Goal: Navigation & Orientation: Find specific page/section

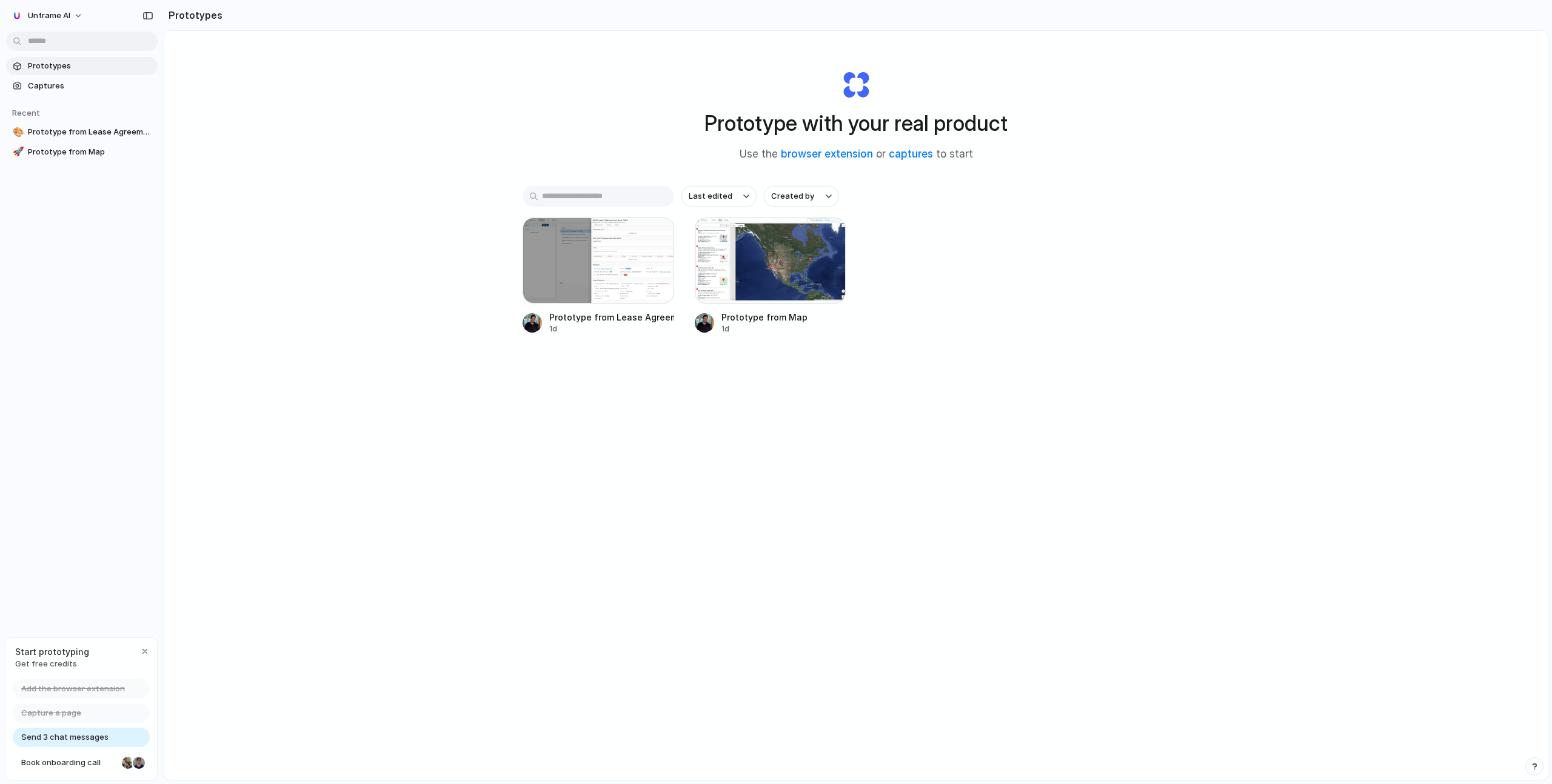
drag, startPoint x: 707, startPoint y: 120, endPoint x: 1015, endPoint y: 118, distance: 308.0
click at [1015, 118] on div "Prototype with your real product Use the browser extension or captures to start" at bounding box center [856, 111] width 485 height 131
drag, startPoint x: 1007, startPoint y: 123, endPoint x: 808, endPoint y: 124, distance: 199.0
click at [808, 124] on h1 "Prototype with your real product" at bounding box center [856, 123] width 303 height 32
click at [583, 252] on div at bounding box center [598, 260] width 152 height 86
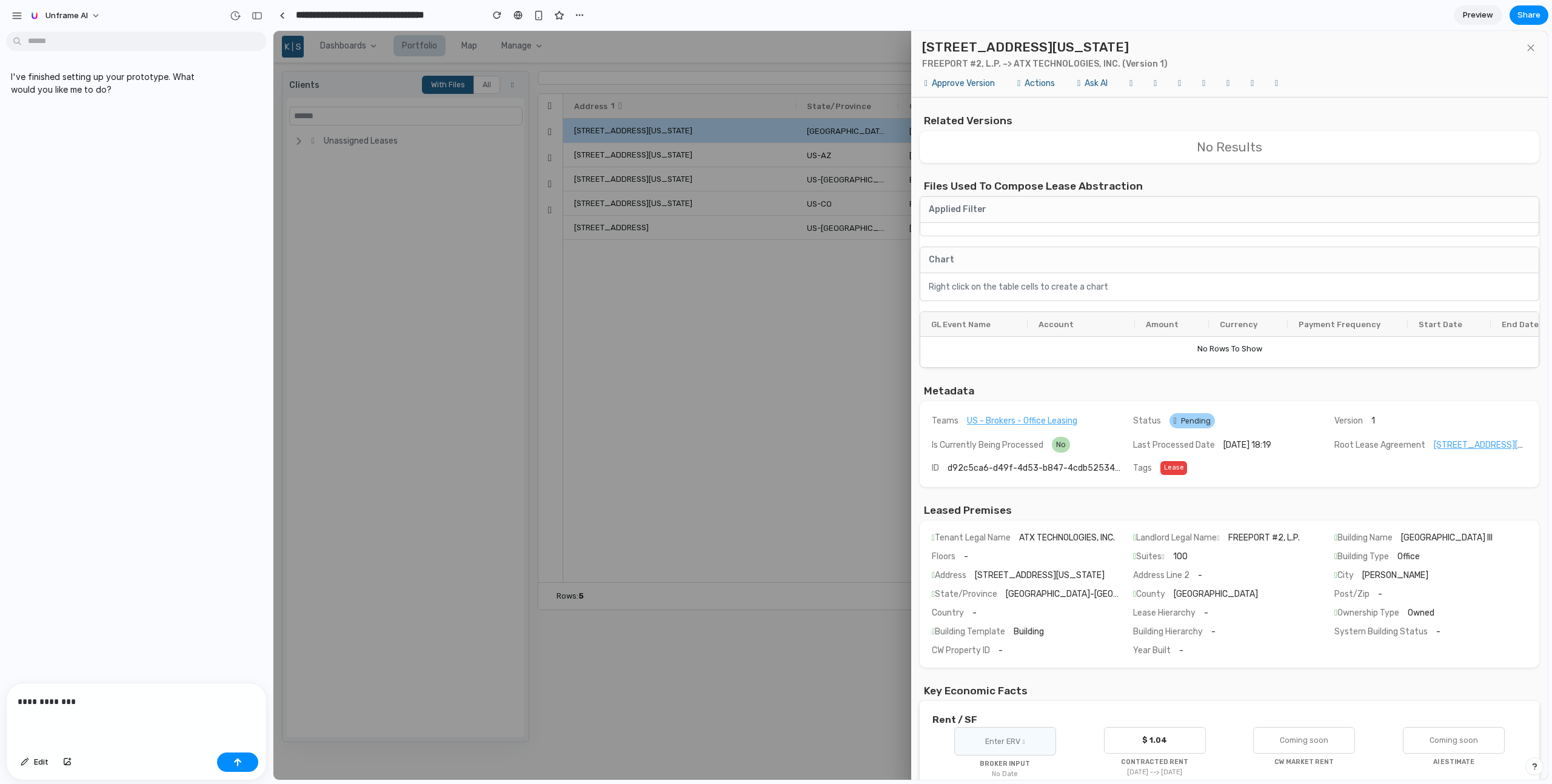
click at [411, 333] on div "[STREET_ADDRESS][US_STATE] FREEPORT #2, L.P. ~> ATX TECHNOLOGIES, INC. (Version…" at bounding box center [910, 405] width 1274 height 749
click at [285, 17] on link at bounding box center [281, 15] width 18 height 18
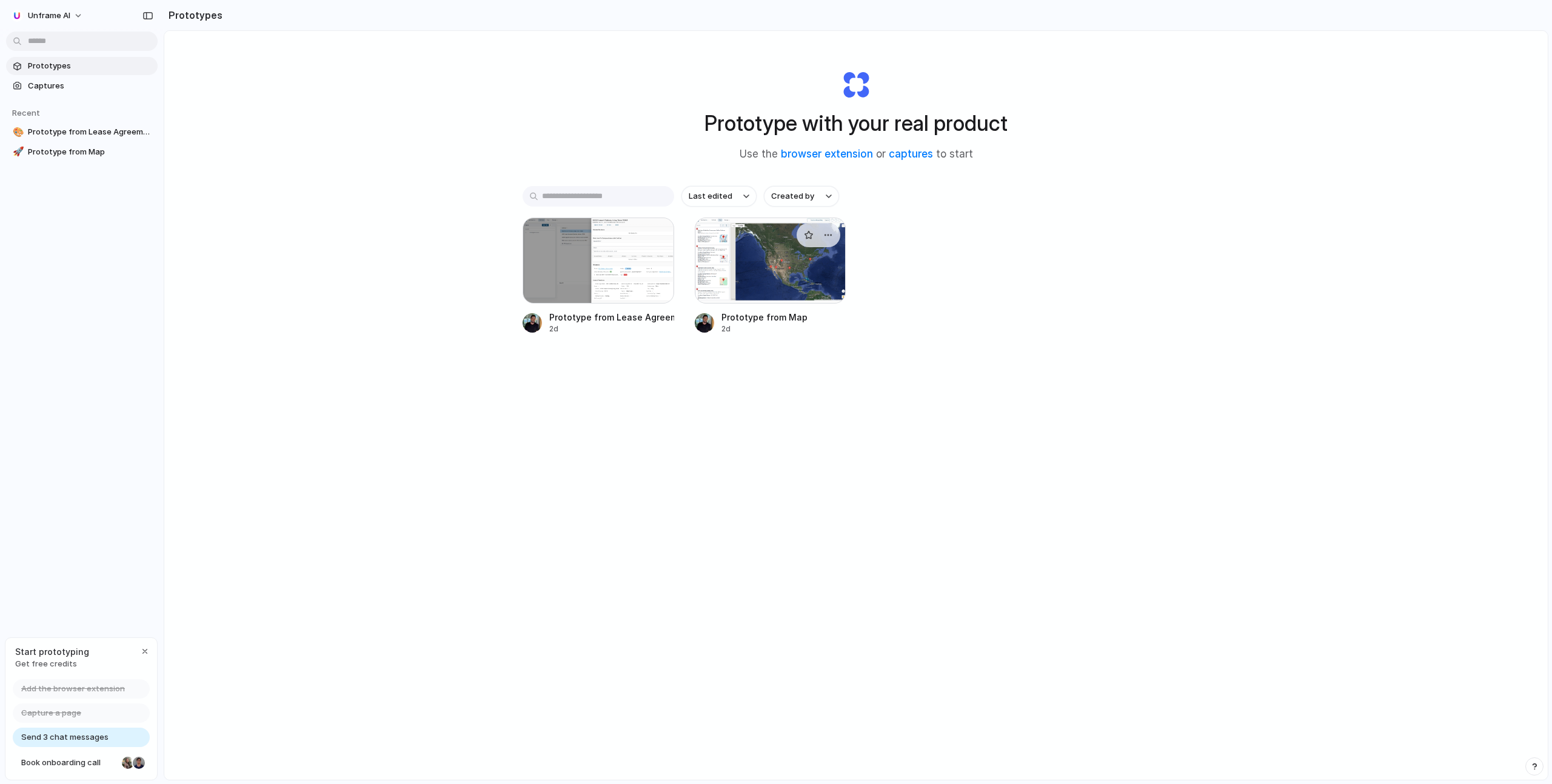
click at [775, 274] on div at bounding box center [771, 260] width 152 height 86
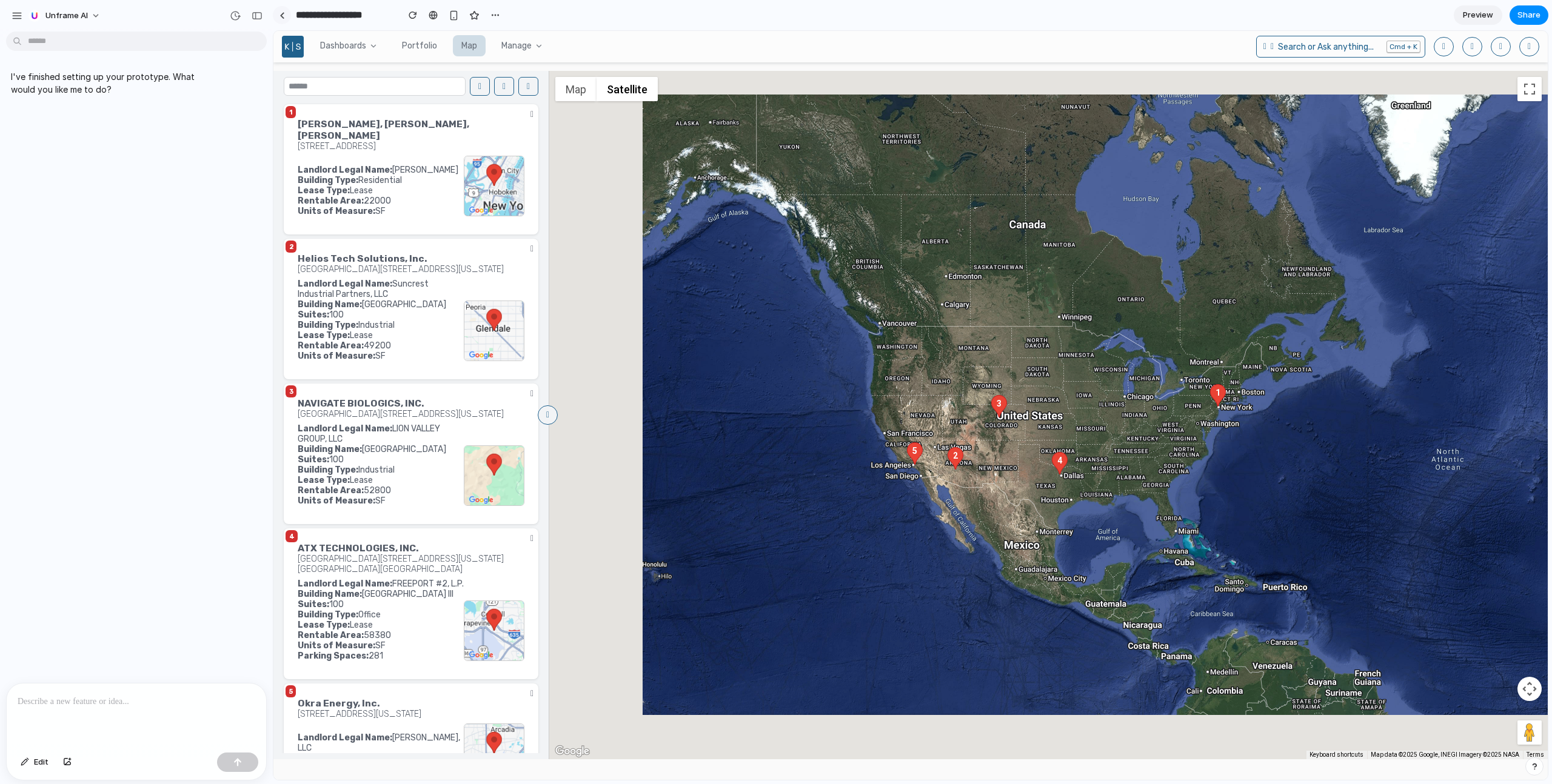
click at [281, 18] on div at bounding box center [282, 15] width 6 height 7
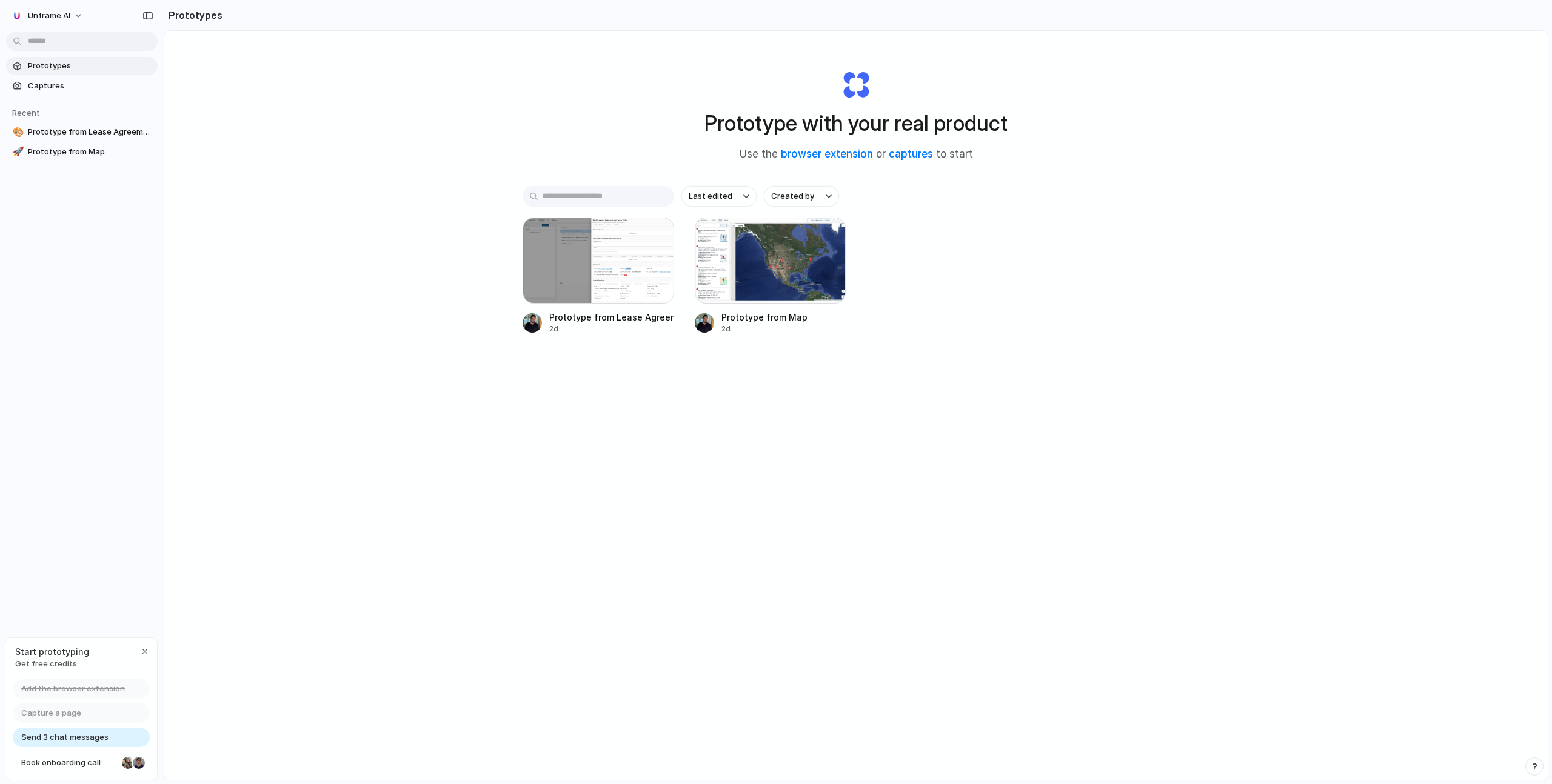
click at [252, 222] on div "Prototype with your real product Use the browser extension or captures to start…" at bounding box center [856, 437] width 1383 height 813
